Goal: Information Seeking & Learning: Learn about a topic

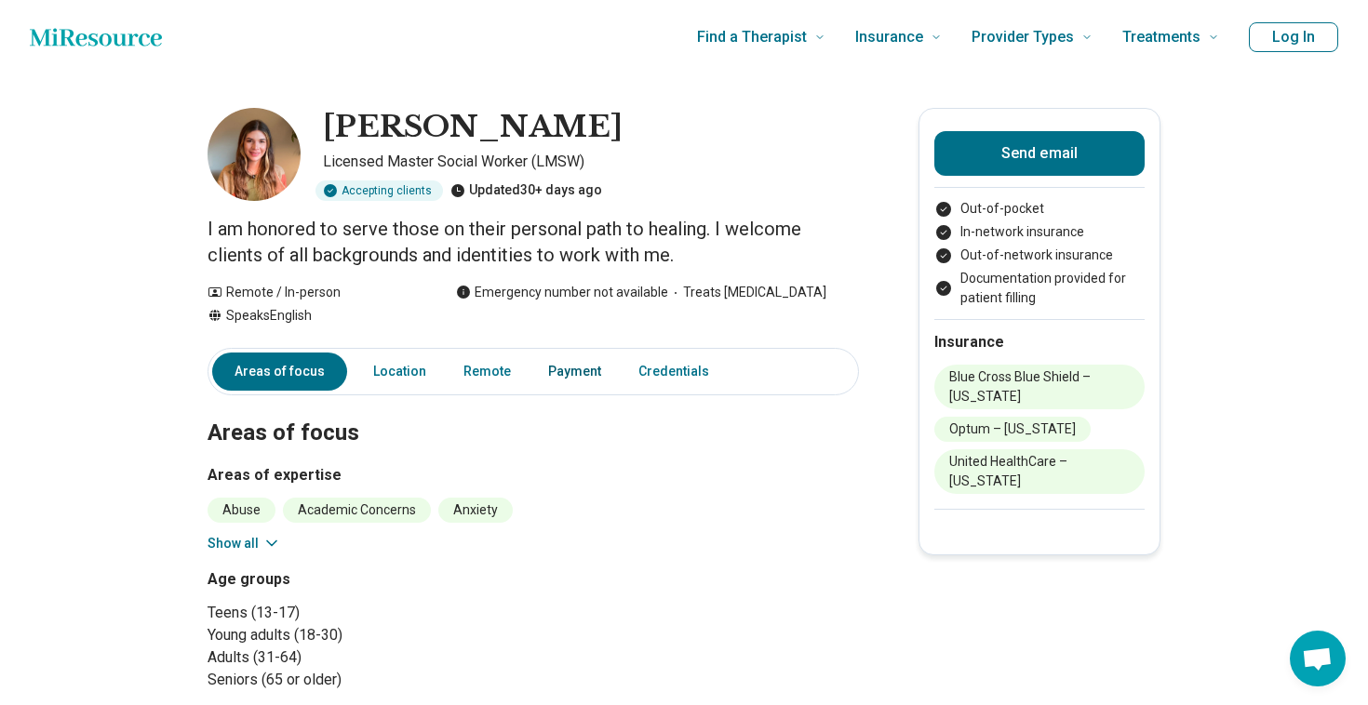
click at [585, 375] on link "Payment" at bounding box center [574, 372] width 75 height 38
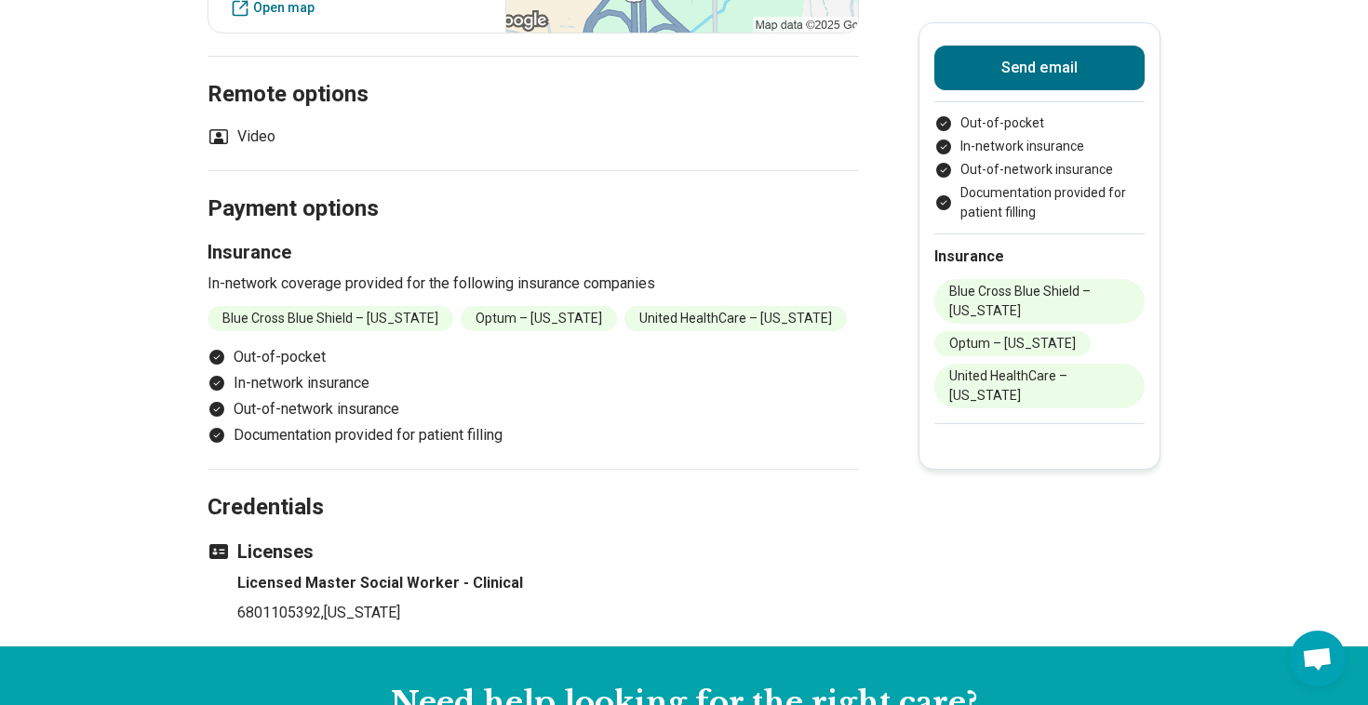
scroll to position [943, 0]
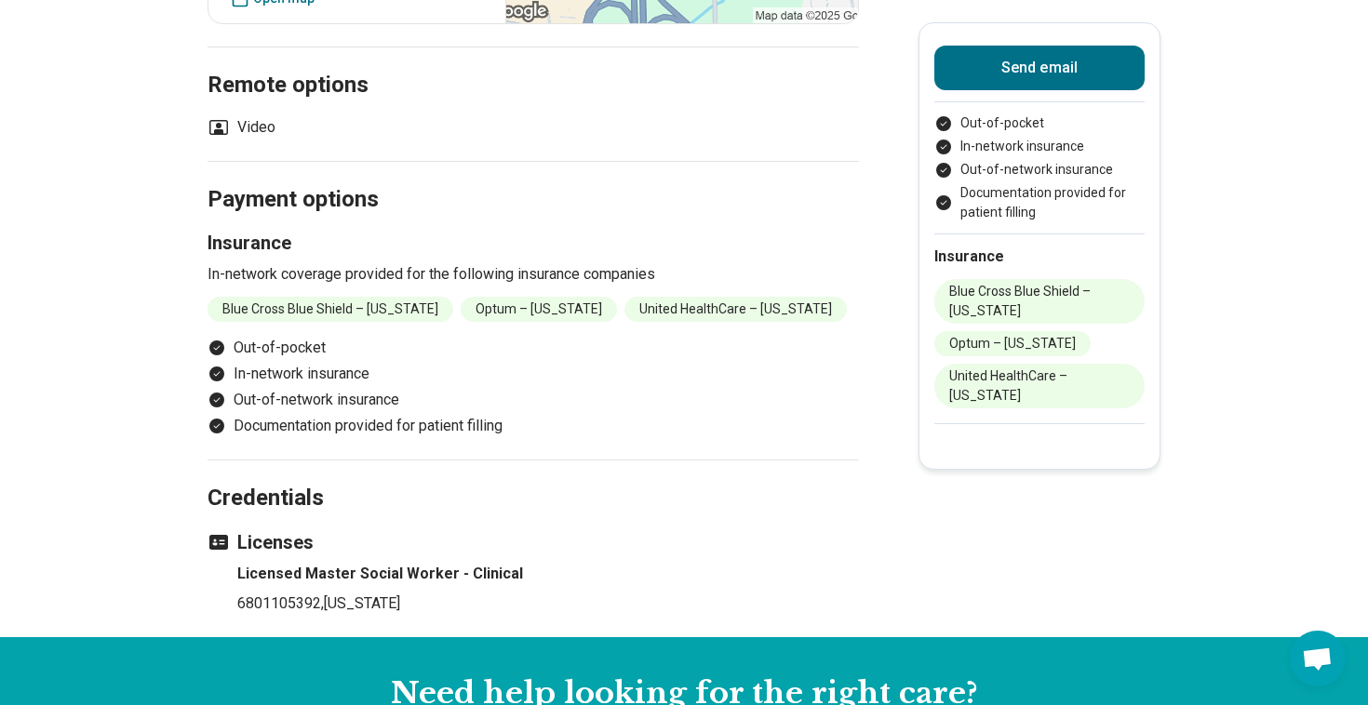
click at [681, 297] on li "United HealthCare – [US_STATE]" at bounding box center [735, 309] width 222 height 25
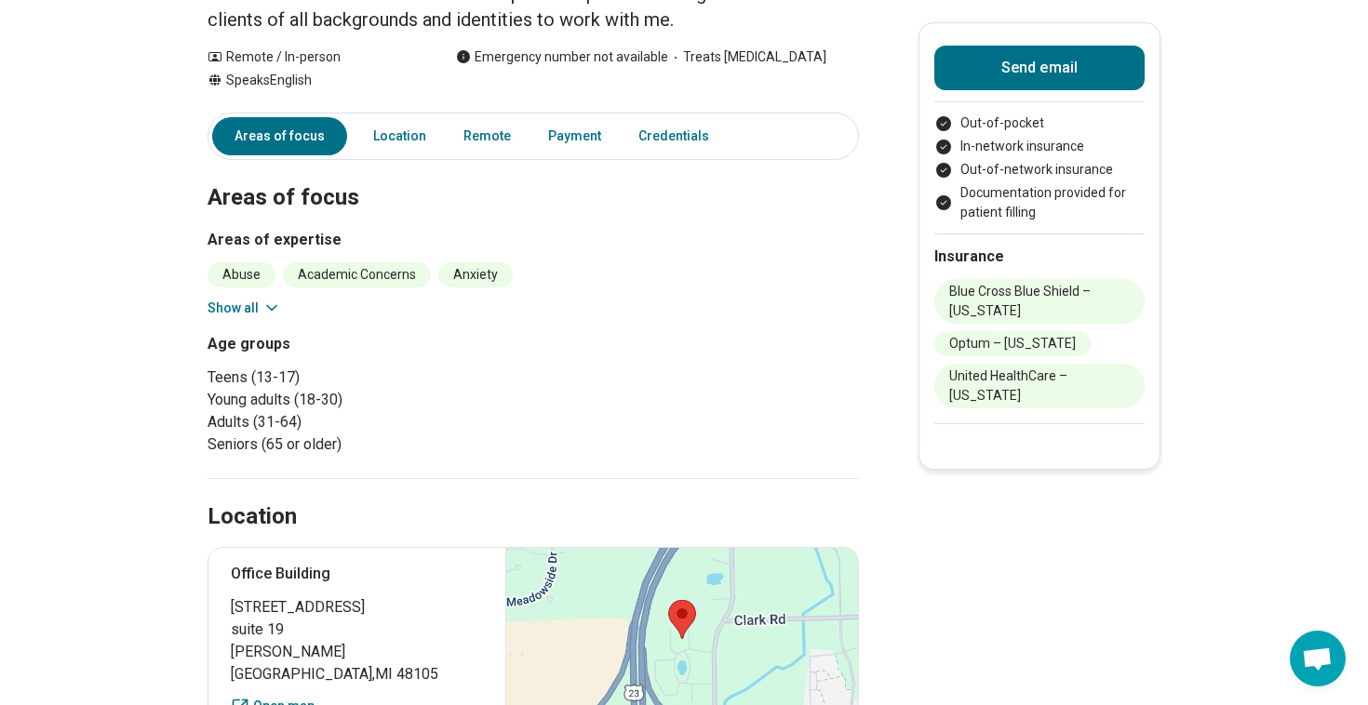
scroll to position [0, 0]
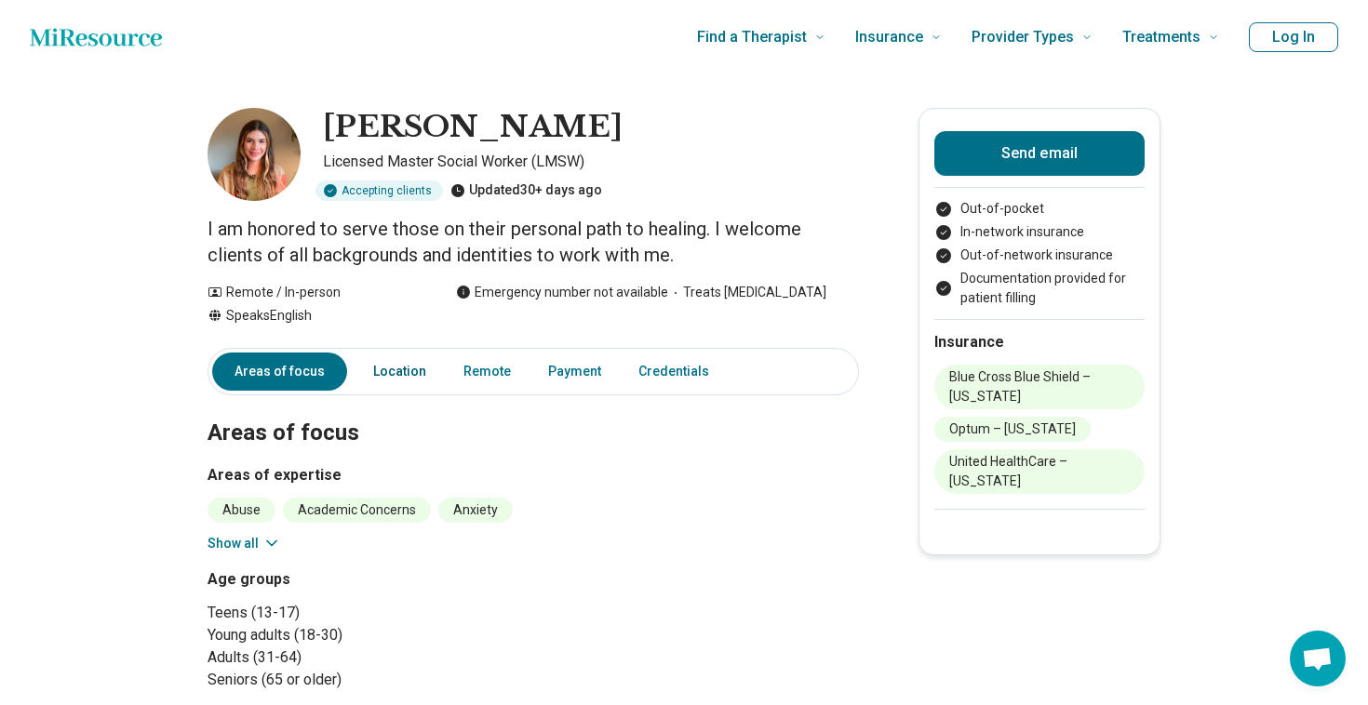
click at [375, 366] on link "Location" at bounding box center [399, 372] width 75 height 38
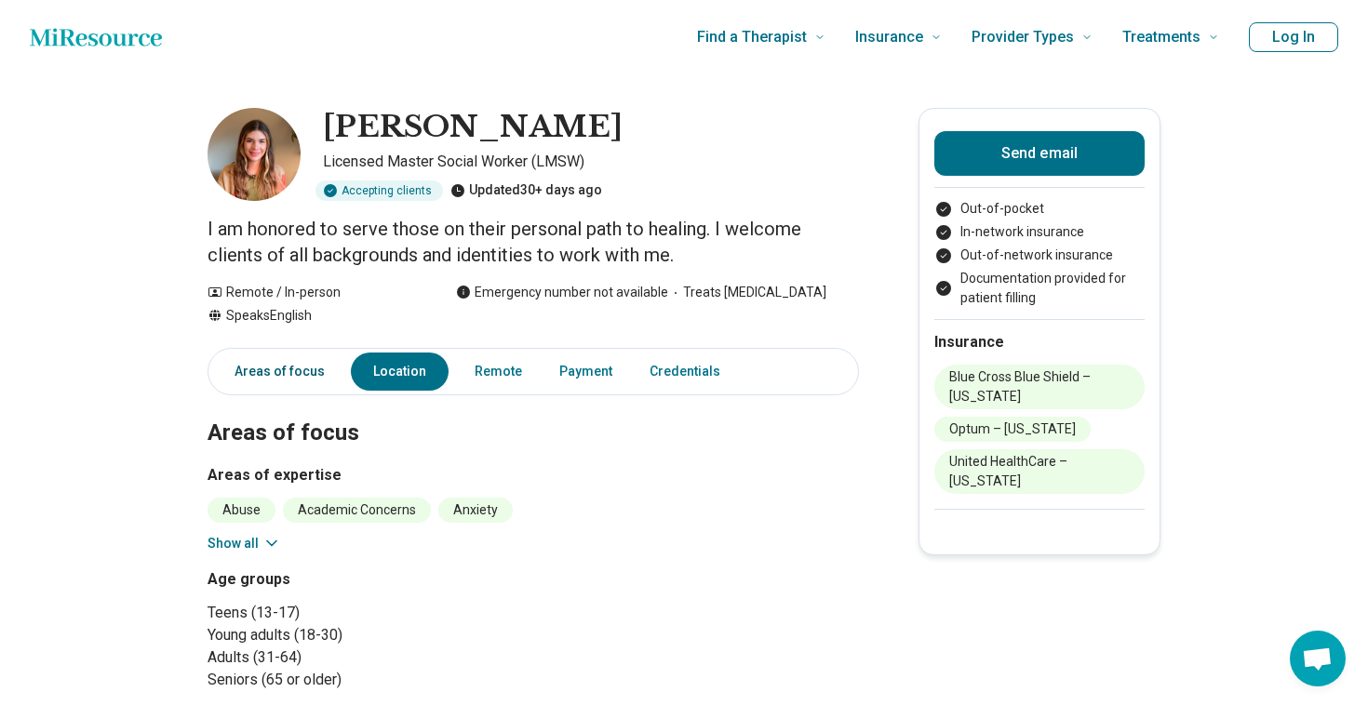
click at [282, 381] on link "Areas of focus" at bounding box center [274, 372] width 124 height 38
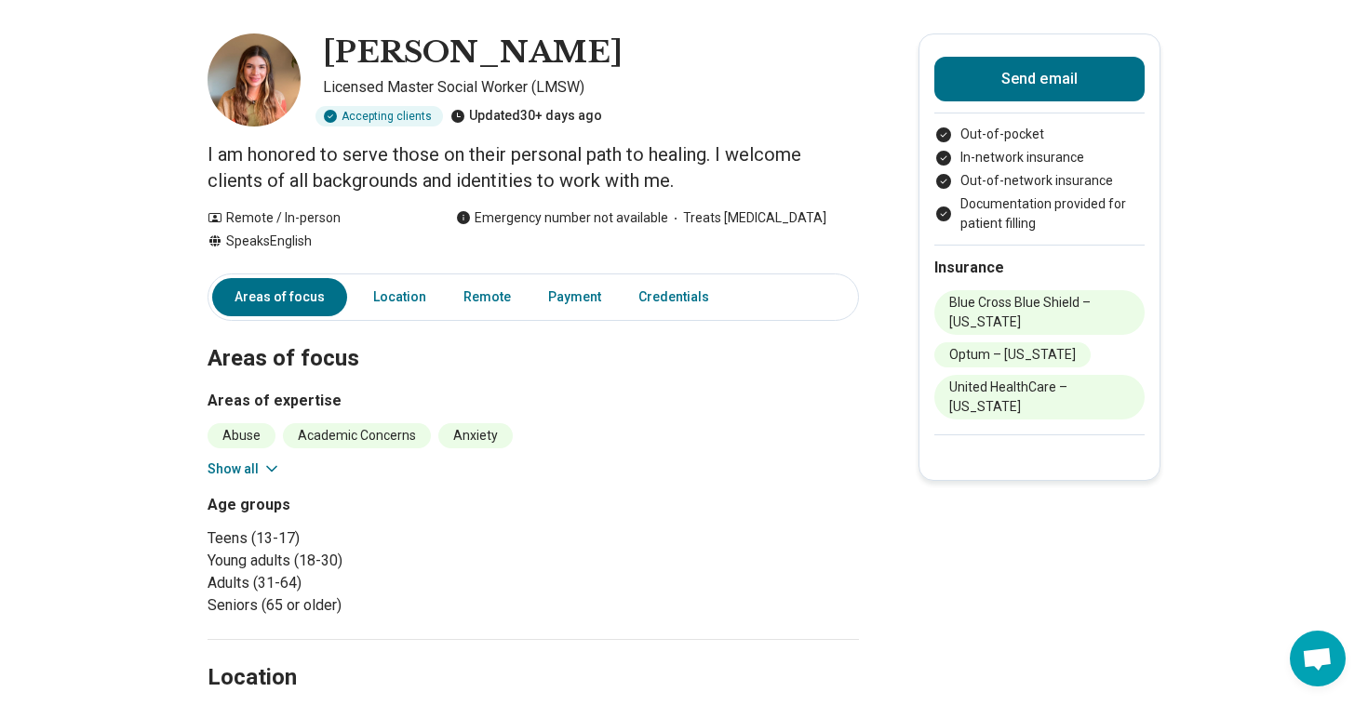
scroll to position [33, 0]
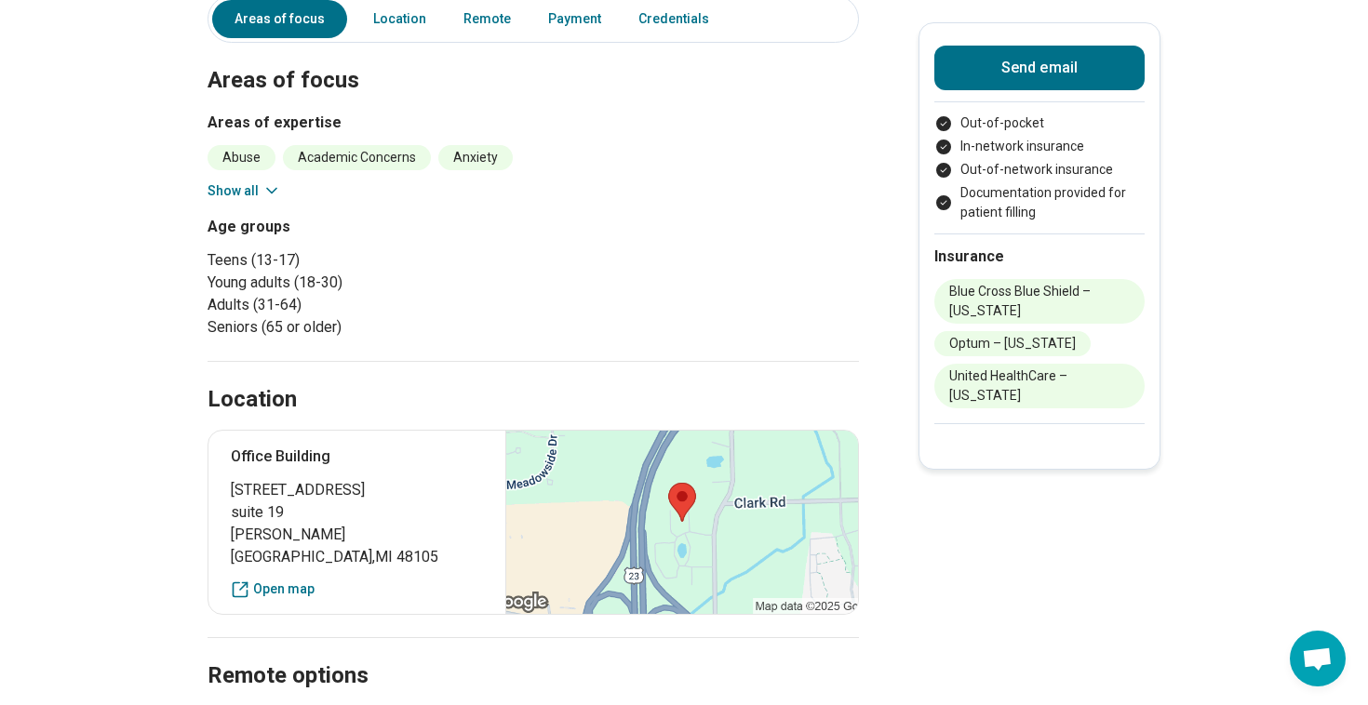
scroll to position [349, 0]
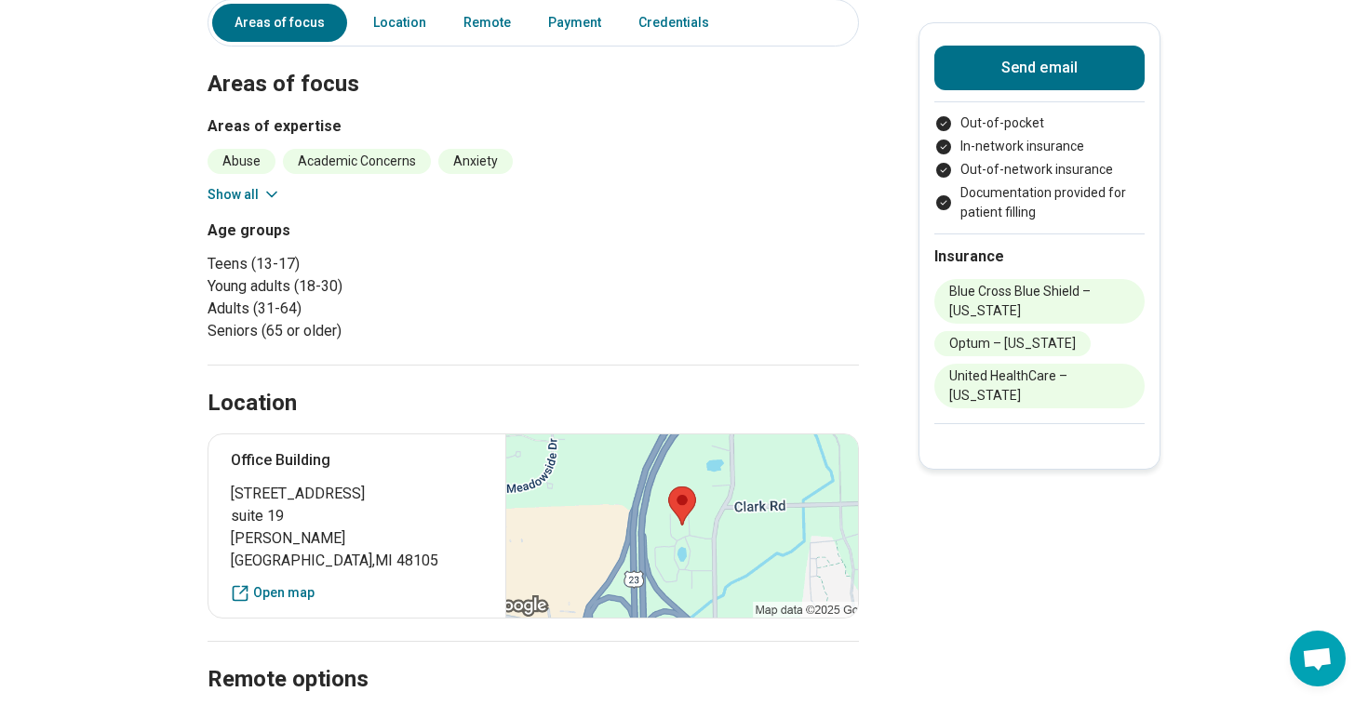
click at [241, 191] on button "Show all" at bounding box center [244, 195] width 74 height 20
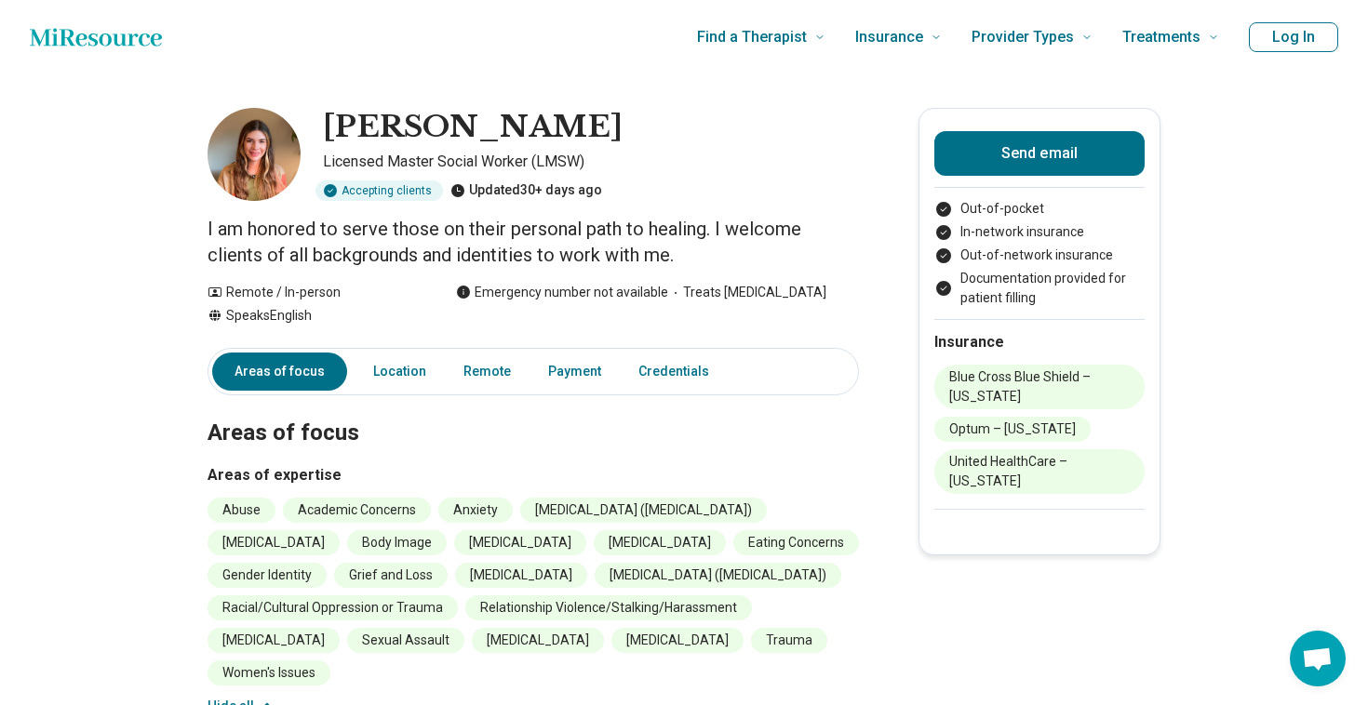
scroll to position [0, 0]
